Goal: Task Accomplishment & Management: Manage account settings

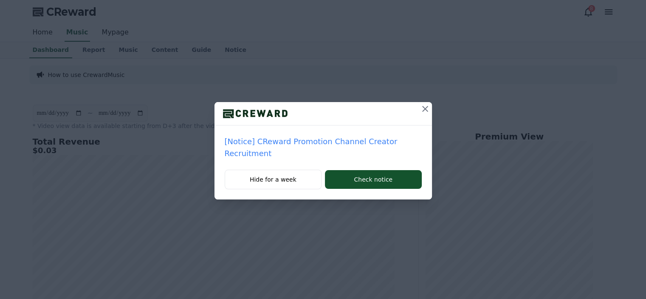
click at [425, 110] on icon at bounding box center [425, 109] width 10 height 10
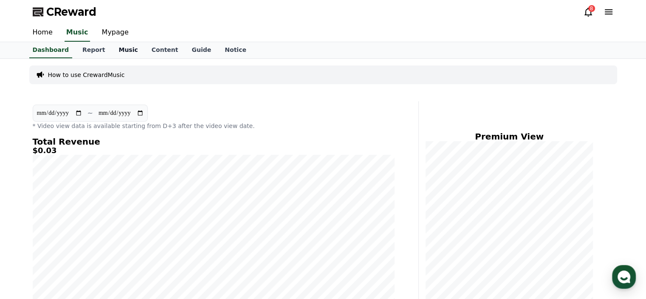
click at [112, 51] on link "Music" at bounding box center [128, 50] width 33 height 16
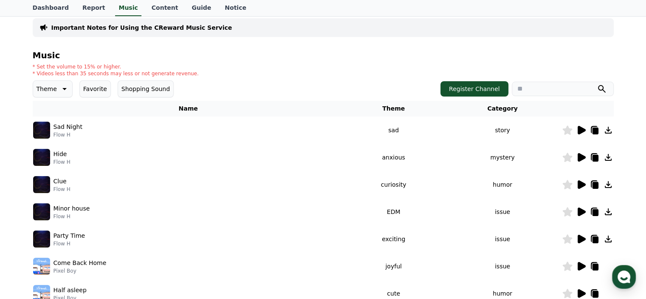
scroll to position [42, 0]
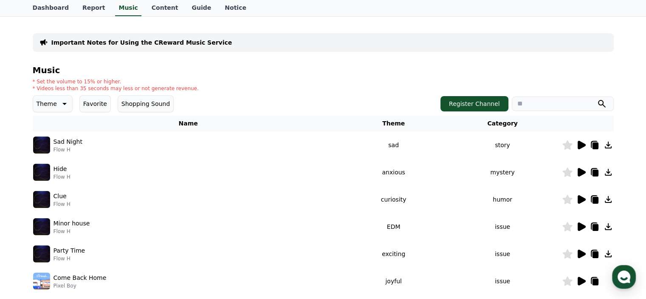
click at [583, 145] on icon at bounding box center [582, 145] width 8 height 8
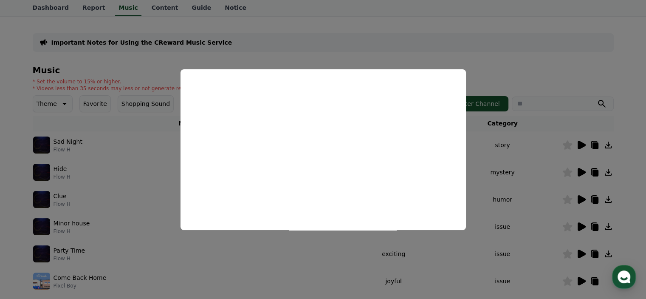
click at [406, 36] on button "close modal" at bounding box center [323, 149] width 646 height 299
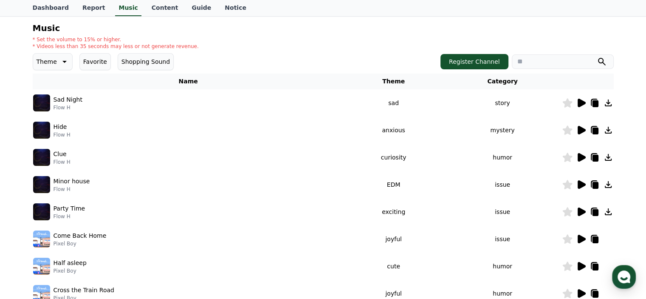
scroll to position [85, 0]
click at [567, 103] on icon at bounding box center [567, 102] width 10 height 9
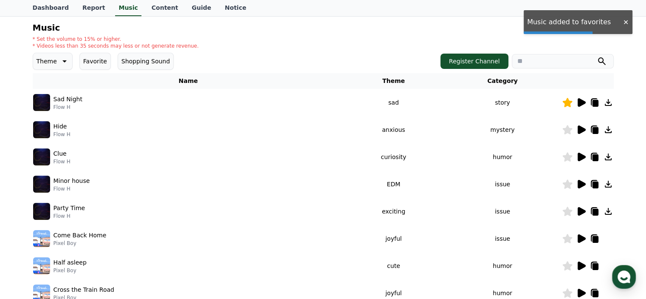
click at [569, 102] on icon at bounding box center [567, 102] width 10 height 9
click at [90, 58] on button "Favorite" at bounding box center [94, 61] width 31 height 17
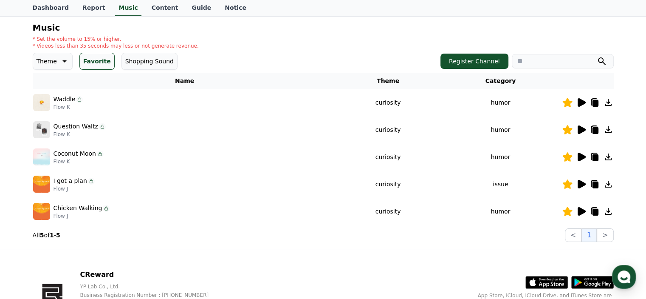
click at [582, 101] on icon at bounding box center [582, 102] width 8 height 8
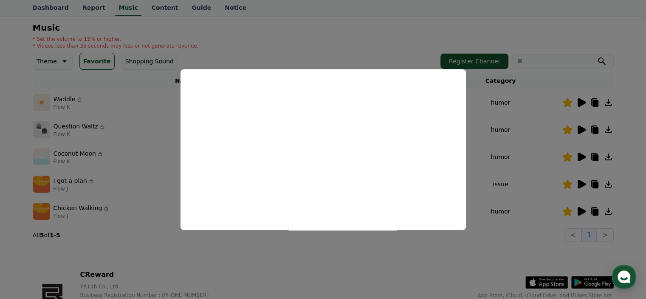
click at [530, 142] on button "close modal" at bounding box center [323, 149] width 646 height 299
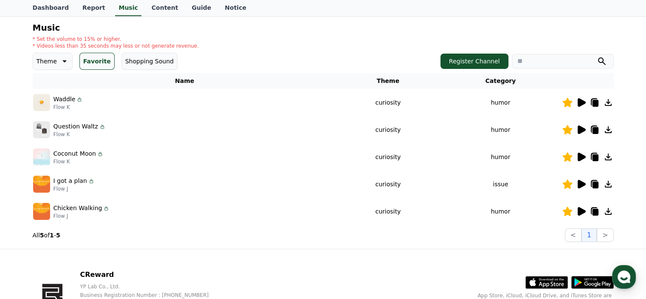
click at [580, 128] on icon at bounding box center [582, 129] width 8 height 8
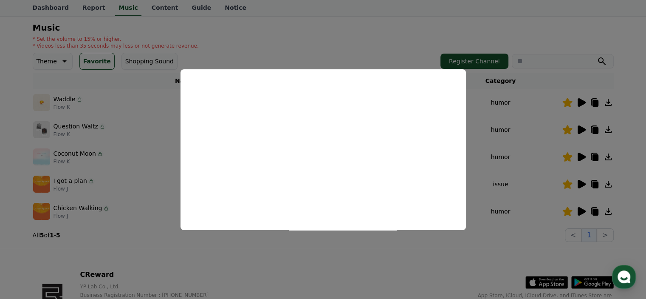
click at [502, 152] on button "close modal" at bounding box center [323, 149] width 646 height 299
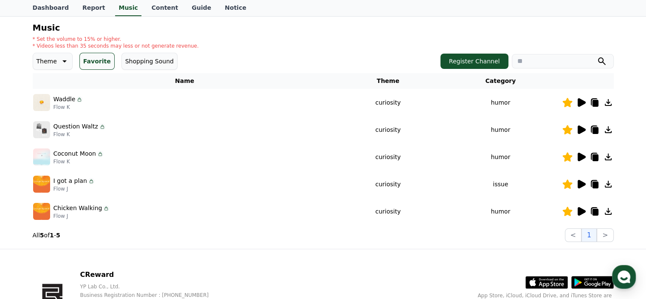
click at [581, 157] on icon at bounding box center [582, 156] width 8 height 8
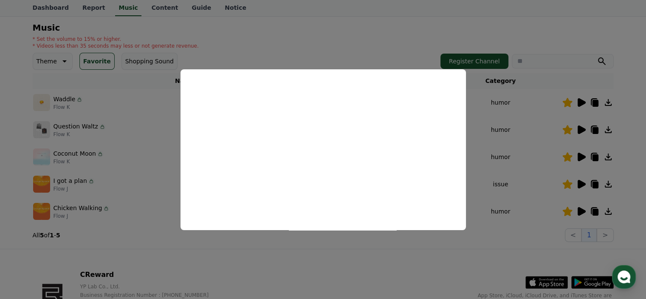
click at [508, 138] on button "close modal" at bounding box center [323, 149] width 646 height 299
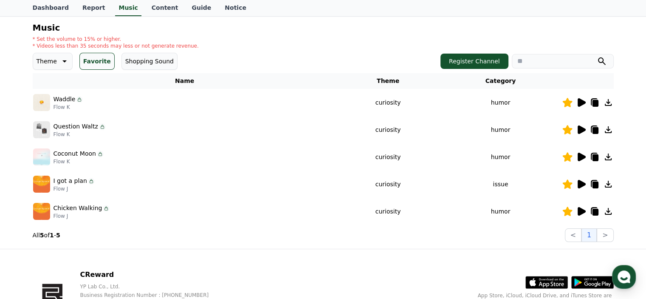
click at [581, 186] on icon at bounding box center [582, 184] width 8 height 8
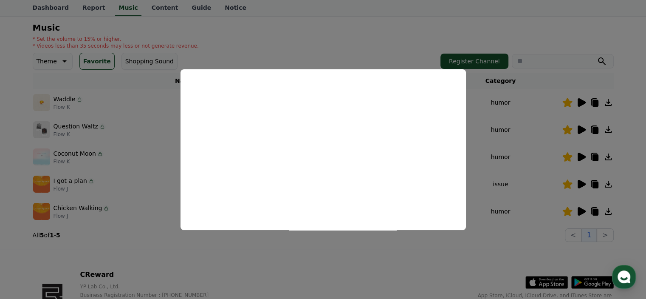
click at [534, 150] on button "close modal" at bounding box center [323, 149] width 646 height 299
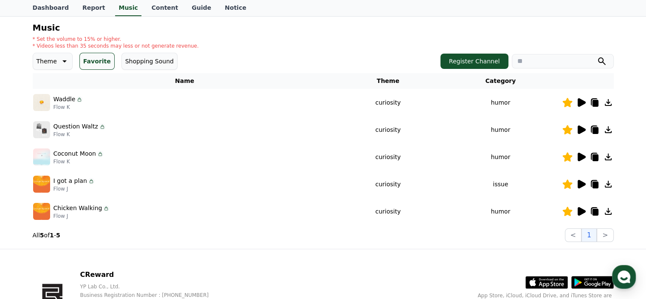
click at [580, 210] on icon at bounding box center [582, 211] width 8 height 8
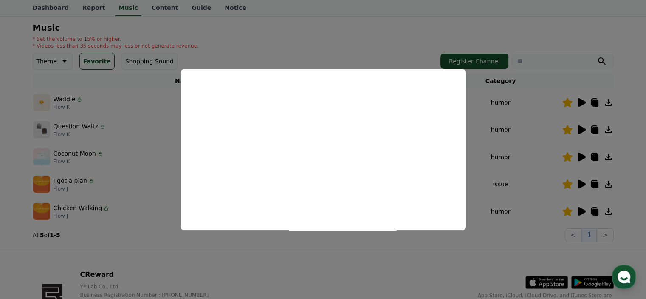
click at [513, 139] on button "close modal" at bounding box center [323, 149] width 646 height 299
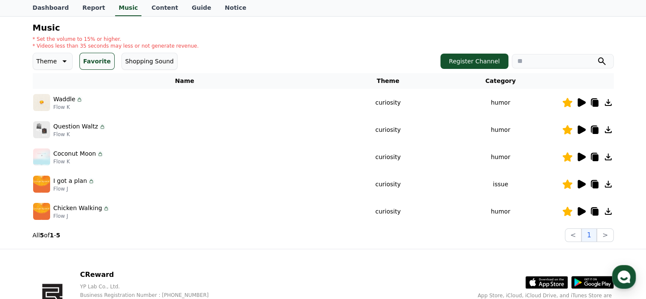
click at [582, 101] on icon at bounding box center [582, 102] width 8 height 8
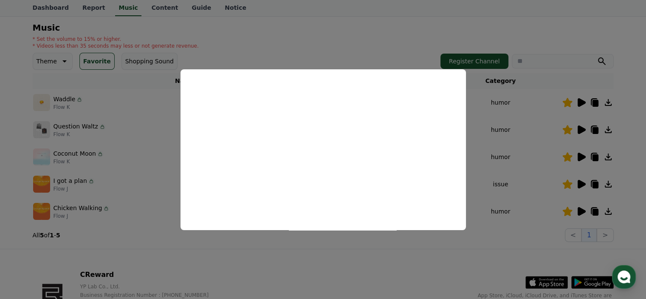
click at [493, 125] on button "close modal" at bounding box center [323, 149] width 646 height 299
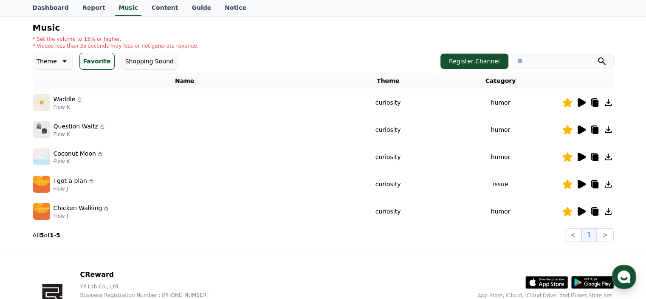
click at [593, 100] on icon at bounding box center [595, 103] width 6 height 7
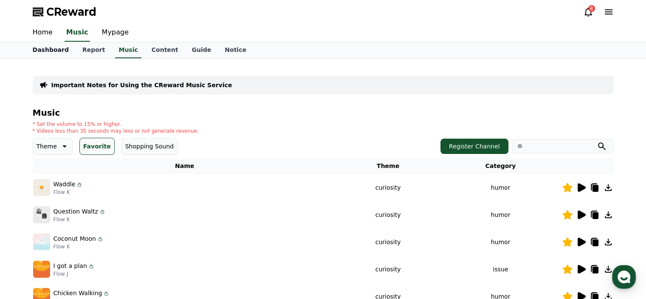
click at [41, 49] on link "Dashboard" at bounding box center [51, 50] width 50 height 16
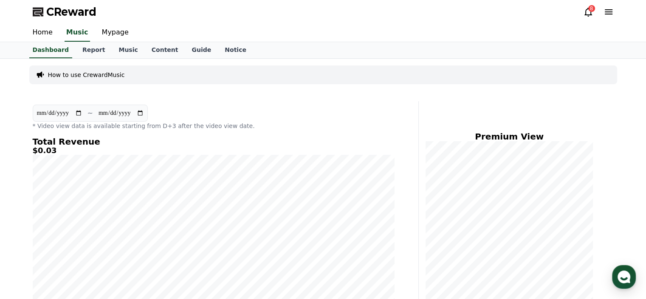
click at [80, 74] on p "How to use CrewardMusic" at bounding box center [86, 74] width 77 height 8
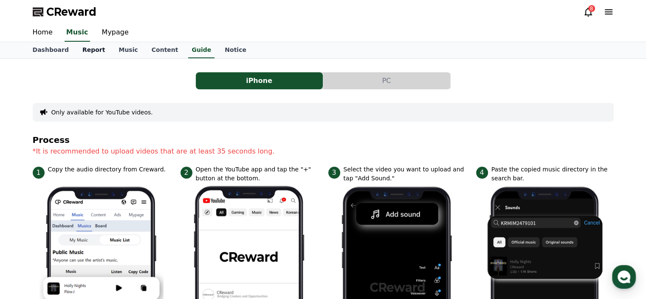
click at [76, 48] on link "Report" at bounding box center [94, 50] width 37 height 16
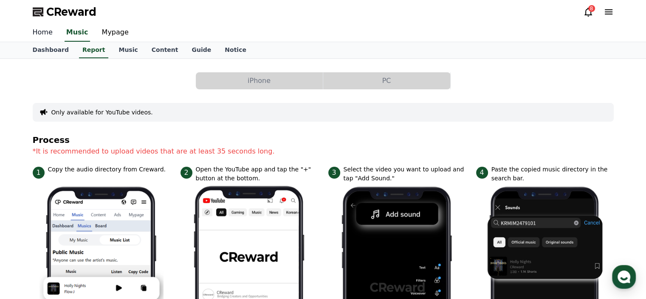
click at [46, 34] on link "Home" at bounding box center [43, 33] width 34 height 18
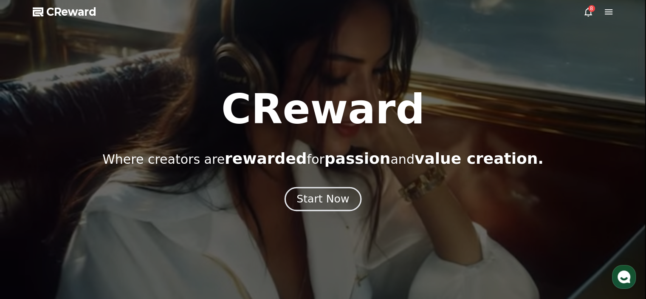
click at [321, 193] on div "Start Now" at bounding box center [322, 199] width 53 height 14
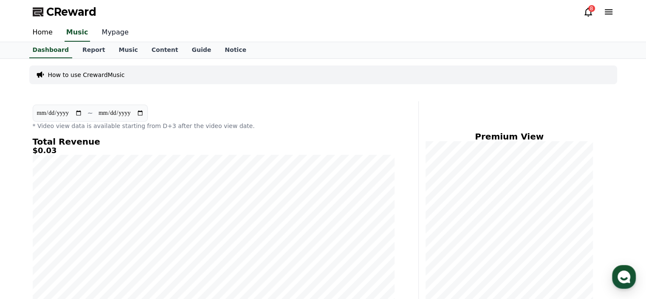
click at [110, 33] on link "Mypage" at bounding box center [115, 33] width 40 height 18
select select "**********"
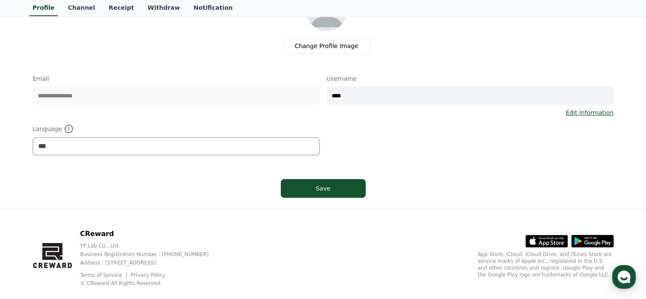
scroll to position [85, 0]
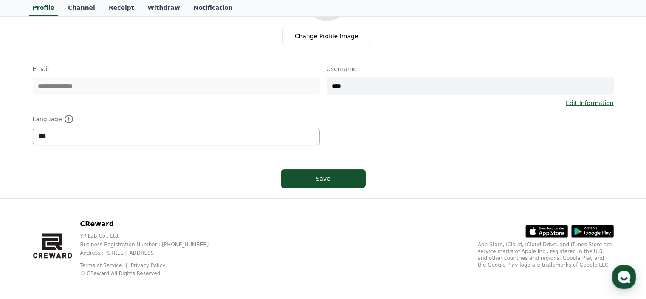
click at [111, 132] on select "*** ******* ***" at bounding box center [176, 136] width 287 height 18
click at [107, 104] on div "**********" at bounding box center [176, 86] width 287 height 42
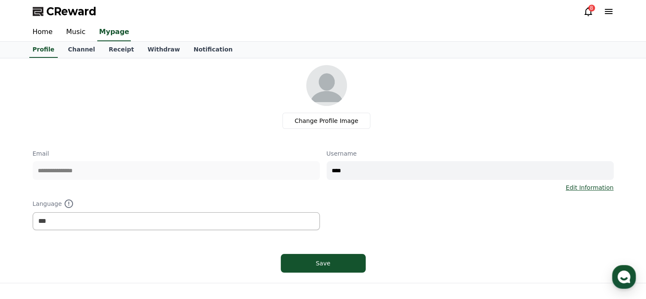
scroll to position [0, 0]
click at [31, 48] on link "Profile" at bounding box center [43, 50] width 28 height 16
click at [73, 33] on link "Music" at bounding box center [75, 33] width 33 height 18
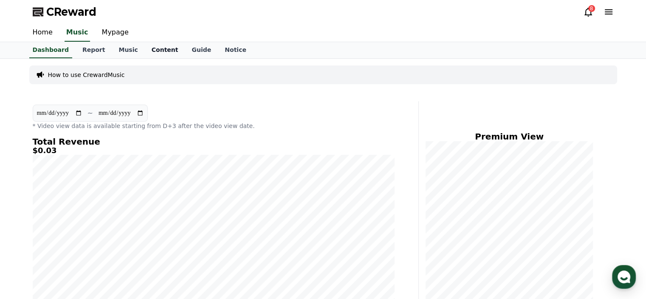
click at [149, 50] on link "Content" at bounding box center [165, 50] width 40 height 16
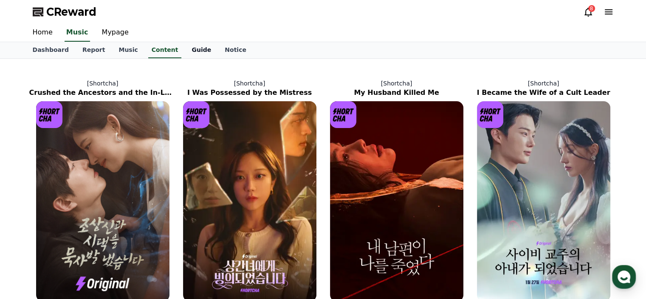
click at [185, 47] on link "Guide" at bounding box center [201, 50] width 33 height 16
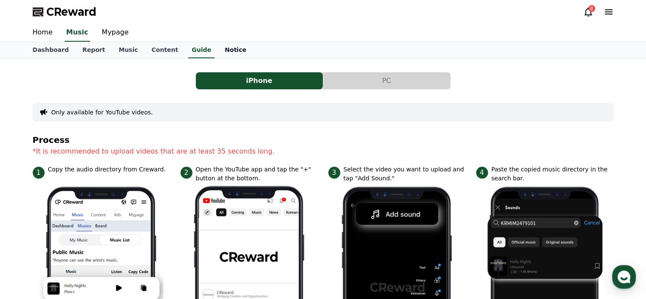
click at [219, 47] on link "Notice" at bounding box center [235, 50] width 35 height 16
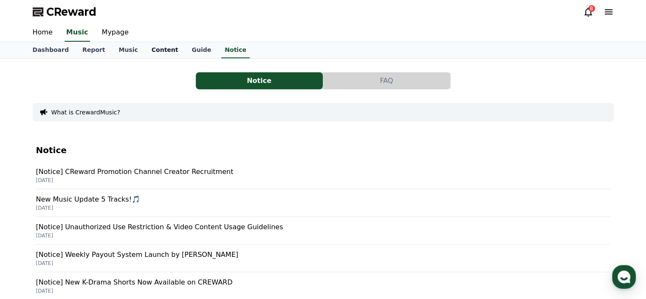
click at [158, 51] on link "Content" at bounding box center [165, 50] width 40 height 16
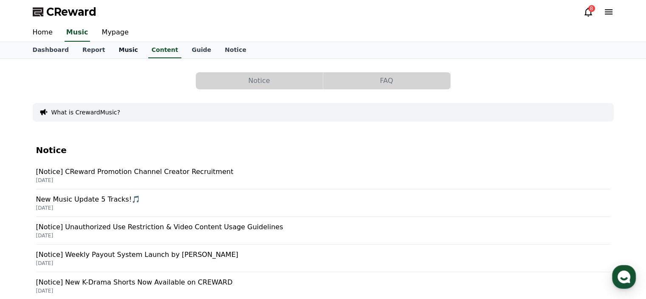
click at [112, 49] on link "Music" at bounding box center [128, 50] width 33 height 16
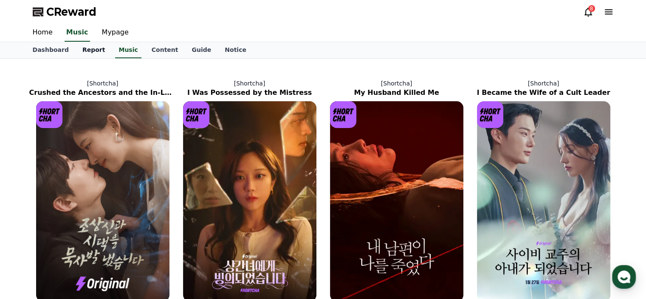
click at [81, 49] on link "Report" at bounding box center [94, 50] width 37 height 16
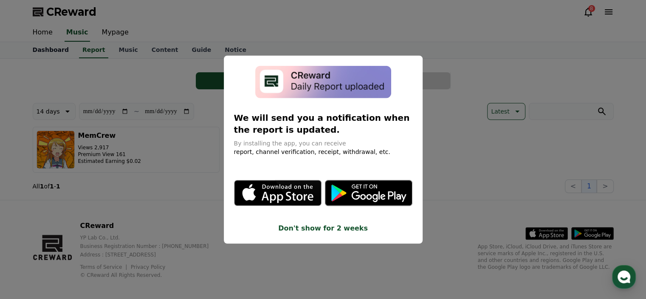
click at [47, 51] on button "close modal" at bounding box center [323, 149] width 646 height 299
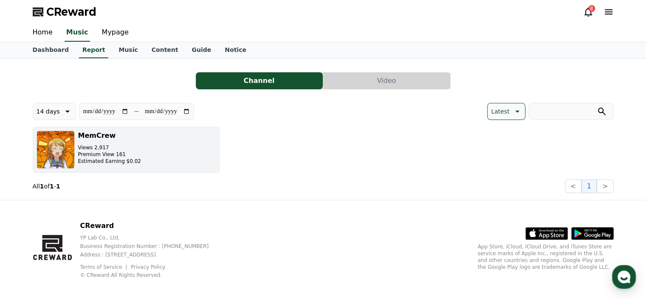
click at [151, 149] on button "MemCrew Views 2,917 Premium View 161 Estimated Earning $0.02" at bounding box center [126, 150] width 187 height 46
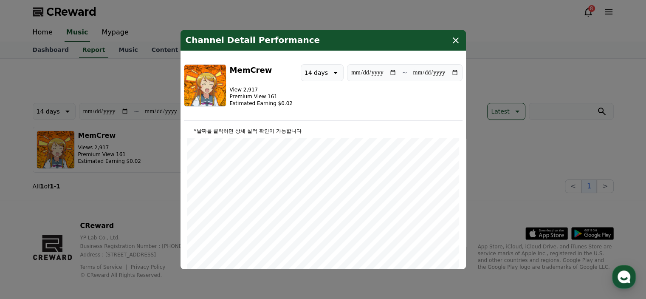
click at [373, 70] on input "**********" at bounding box center [374, 72] width 46 height 9
click at [419, 73] on input "**********" at bounding box center [436, 72] width 46 height 9
click at [436, 72] on input "**********" at bounding box center [436, 72] width 46 height 9
click at [448, 73] on input "**********" at bounding box center [436, 72] width 46 height 9
click at [457, 39] on icon "modal" at bounding box center [456, 40] width 10 height 10
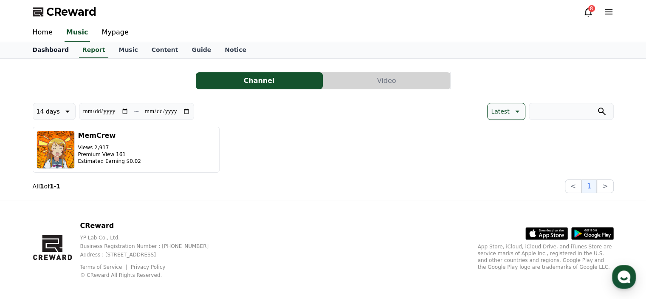
click at [51, 51] on link "Dashboard" at bounding box center [51, 50] width 50 height 16
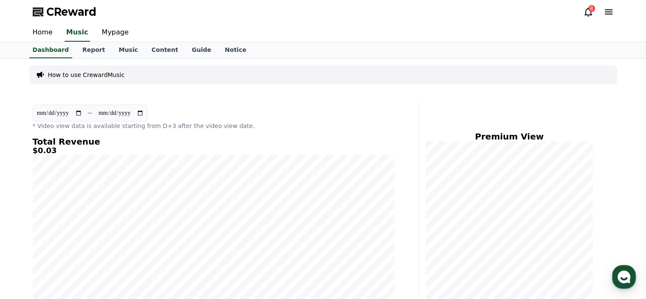
click at [62, 109] on input "**********" at bounding box center [60, 112] width 46 height 9
click at [82, 115] on input "**********" at bounding box center [60, 112] width 46 height 9
click at [78, 112] on input "**********" at bounding box center [60, 112] width 46 height 9
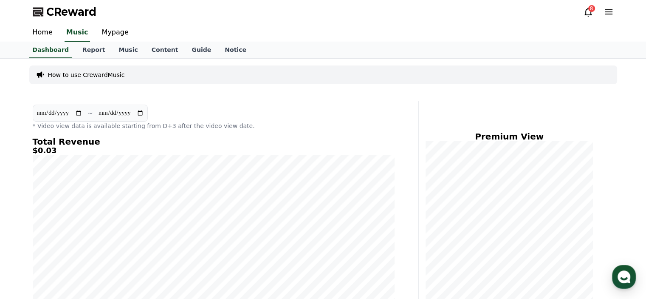
click at [78, 112] on input "**********" at bounding box center [60, 112] width 46 height 9
click at [589, 10] on div "8" at bounding box center [591, 8] width 7 height 7
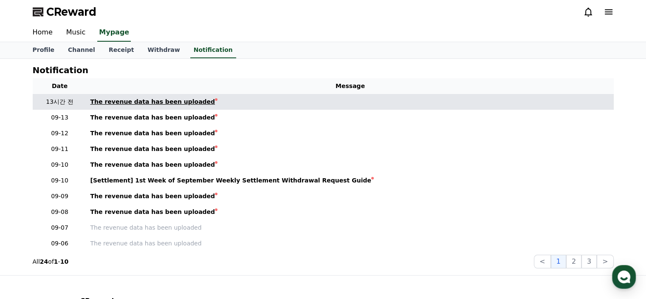
click at [220, 104] on link "The revenue data has been uploaded" at bounding box center [350, 101] width 520 height 9
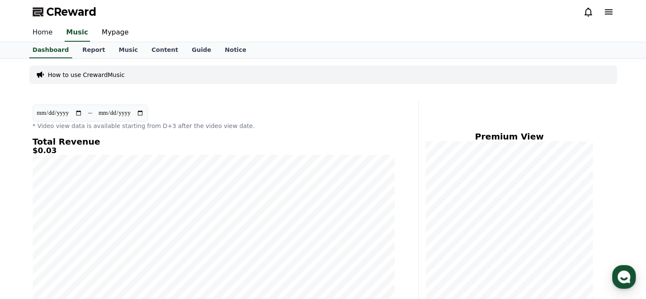
click at [43, 32] on link "Home" at bounding box center [43, 33] width 34 height 18
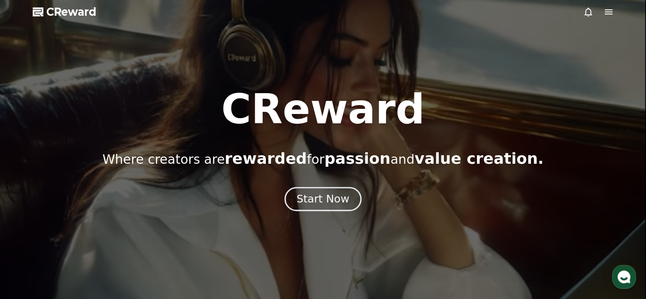
click at [316, 201] on div "Start Now" at bounding box center [322, 199] width 53 height 14
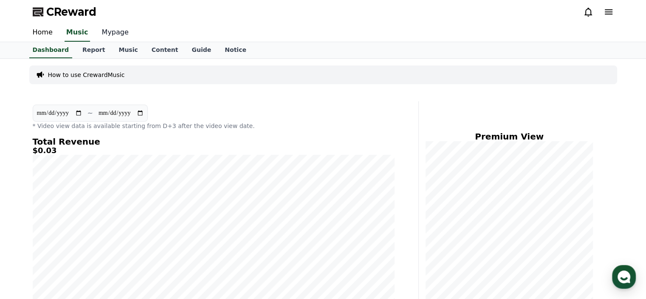
click at [112, 31] on link "Mypage" at bounding box center [115, 33] width 40 height 18
select select "**********"
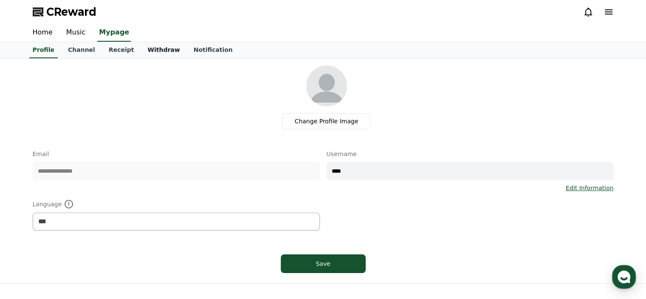
click at [144, 52] on link "Withdraw" at bounding box center [164, 50] width 46 height 16
click at [104, 51] on link "Receipt" at bounding box center [121, 50] width 39 height 16
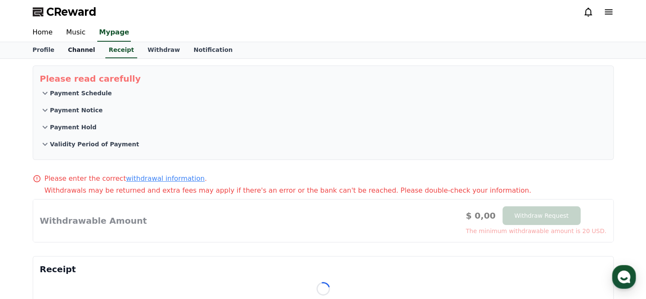
click at [76, 50] on link "Channel" at bounding box center [81, 50] width 41 height 16
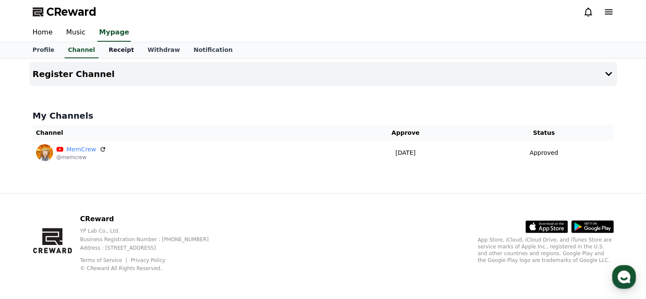
click at [124, 48] on link "Receipt" at bounding box center [121, 50] width 39 height 16
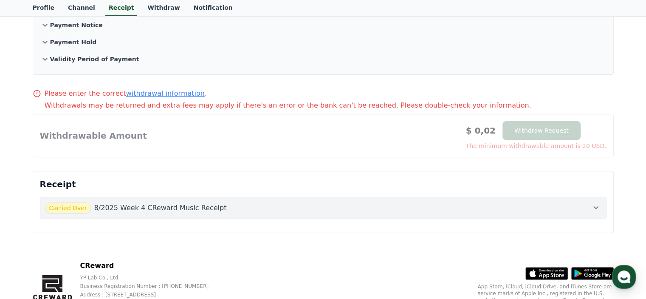
scroll to position [127, 0]
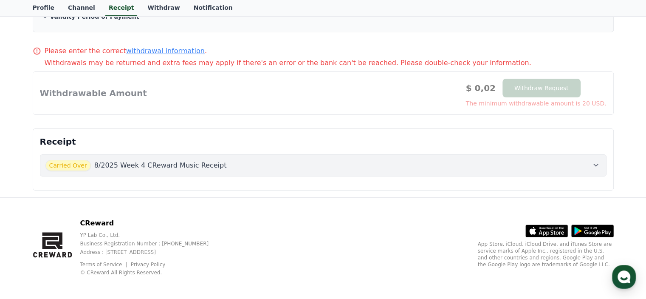
click at [540, 85] on div at bounding box center [323, 93] width 580 height 42
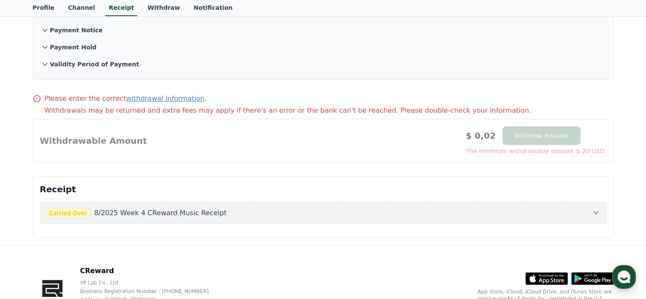
scroll to position [85, 0]
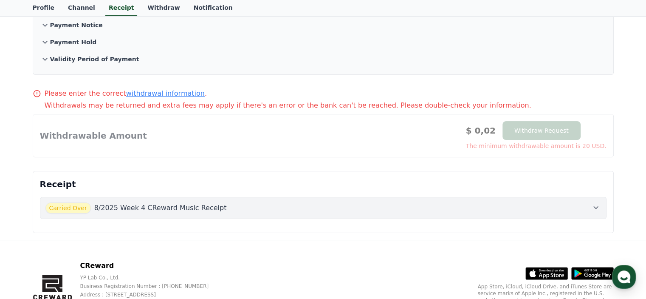
click at [601, 204] on button "Carried Over 8/2025 Week 4 CReward Music Receipt" at bounding box center [323, 208] width 566 height 22
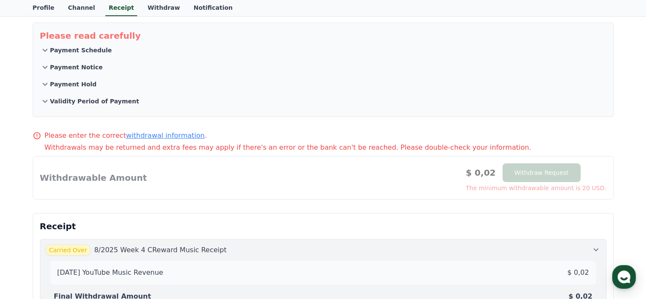
scroll to position [0, 0]
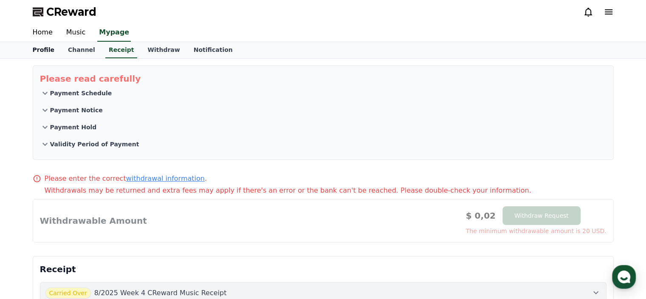
click at [34, 47] on link "Profile" at bounding box center [43, 50] width 35 height 16
select select "**********"
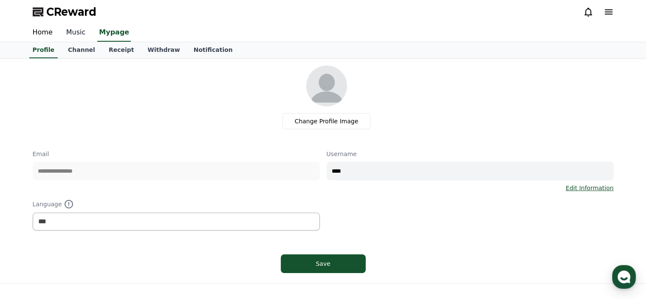
click at [68, 34] on link "Music" at bounding box center [75, 33] width 33 height 18
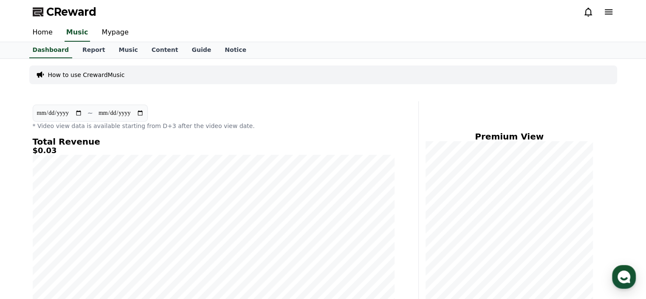
scroll to position [42, 0]
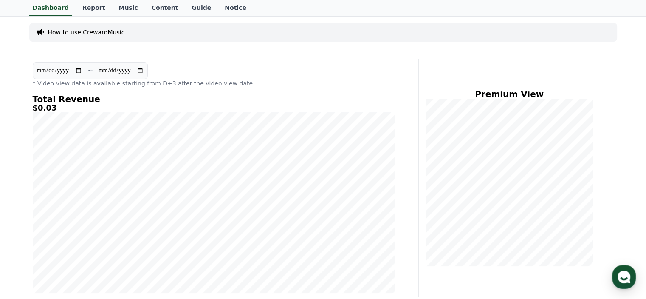
click at [167, 83] on p "* Video view data is available starting from D+3 after the video view date." at bounding box center [214, 83] width 362 height 8
click at [205, 87] on div "**********" at bounding box center [213, 178] width 369 height 238
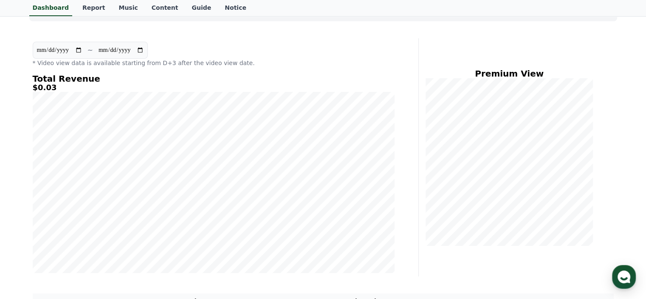
scroll to position [0, 0]
